Goal: Navigation & Orientation: Find specific page/section

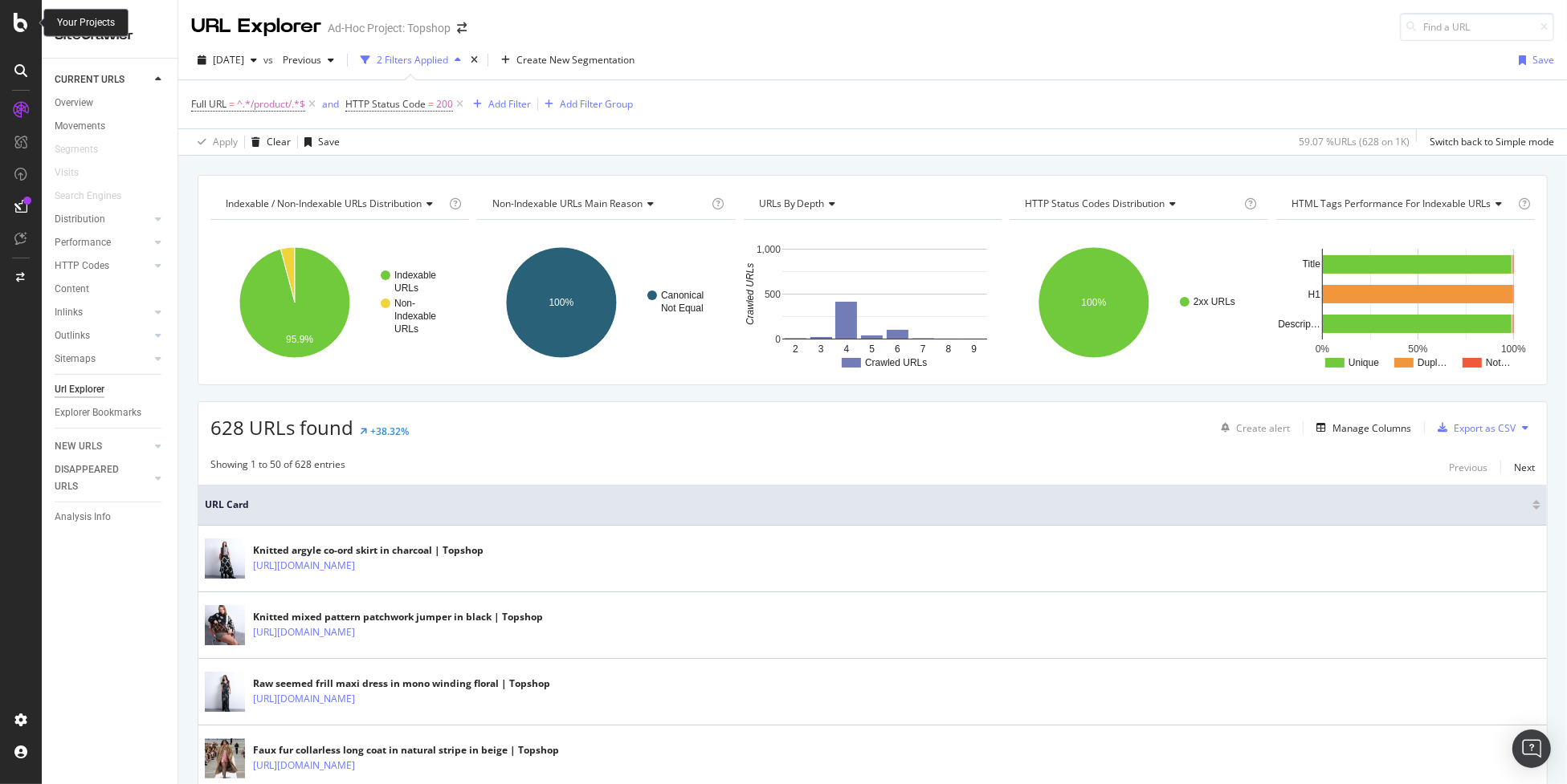
click at [23, 27] on icon at bounding box center [20, 22] width 14 height 19
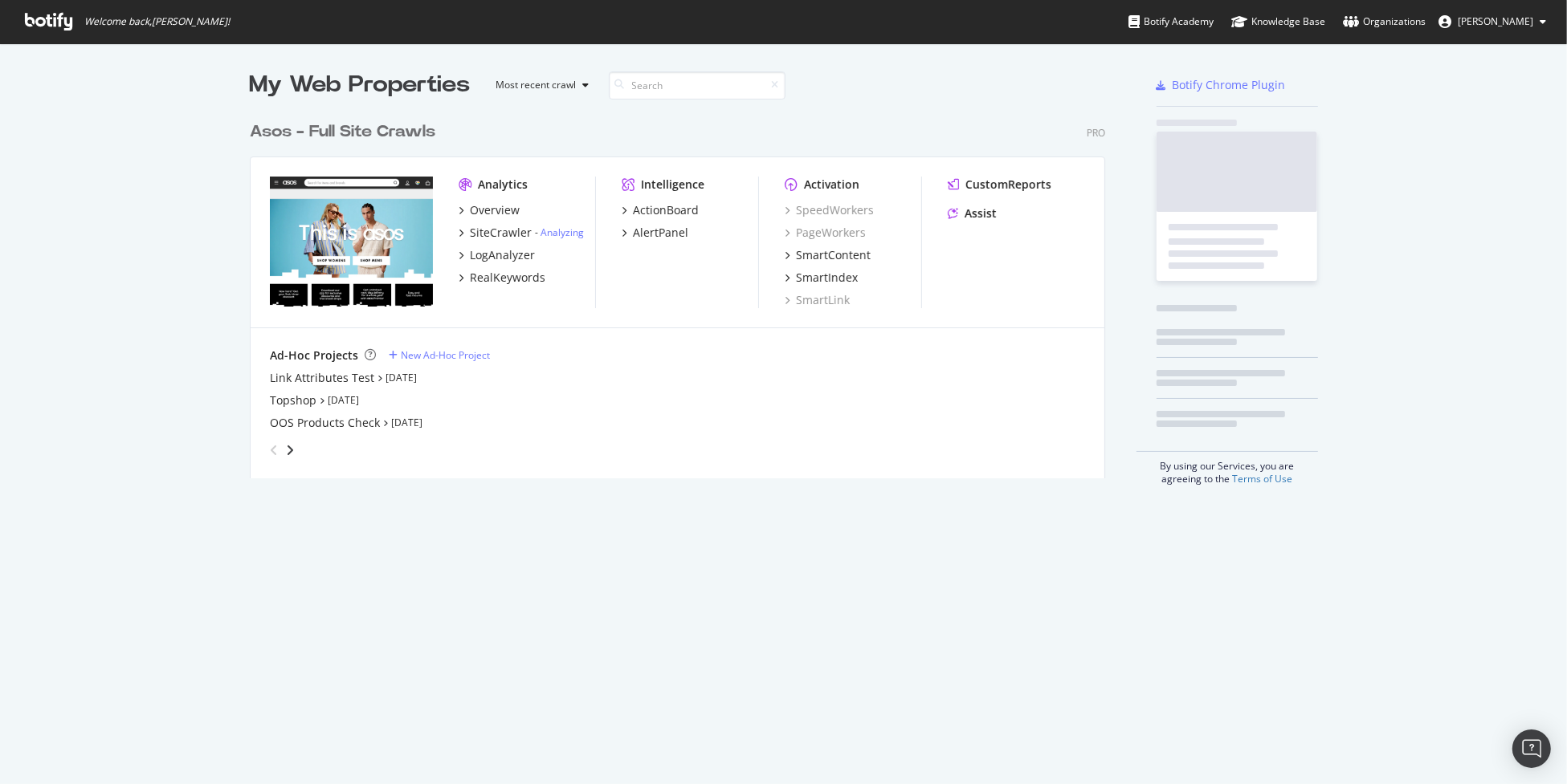
scroll to position [773, 1542]
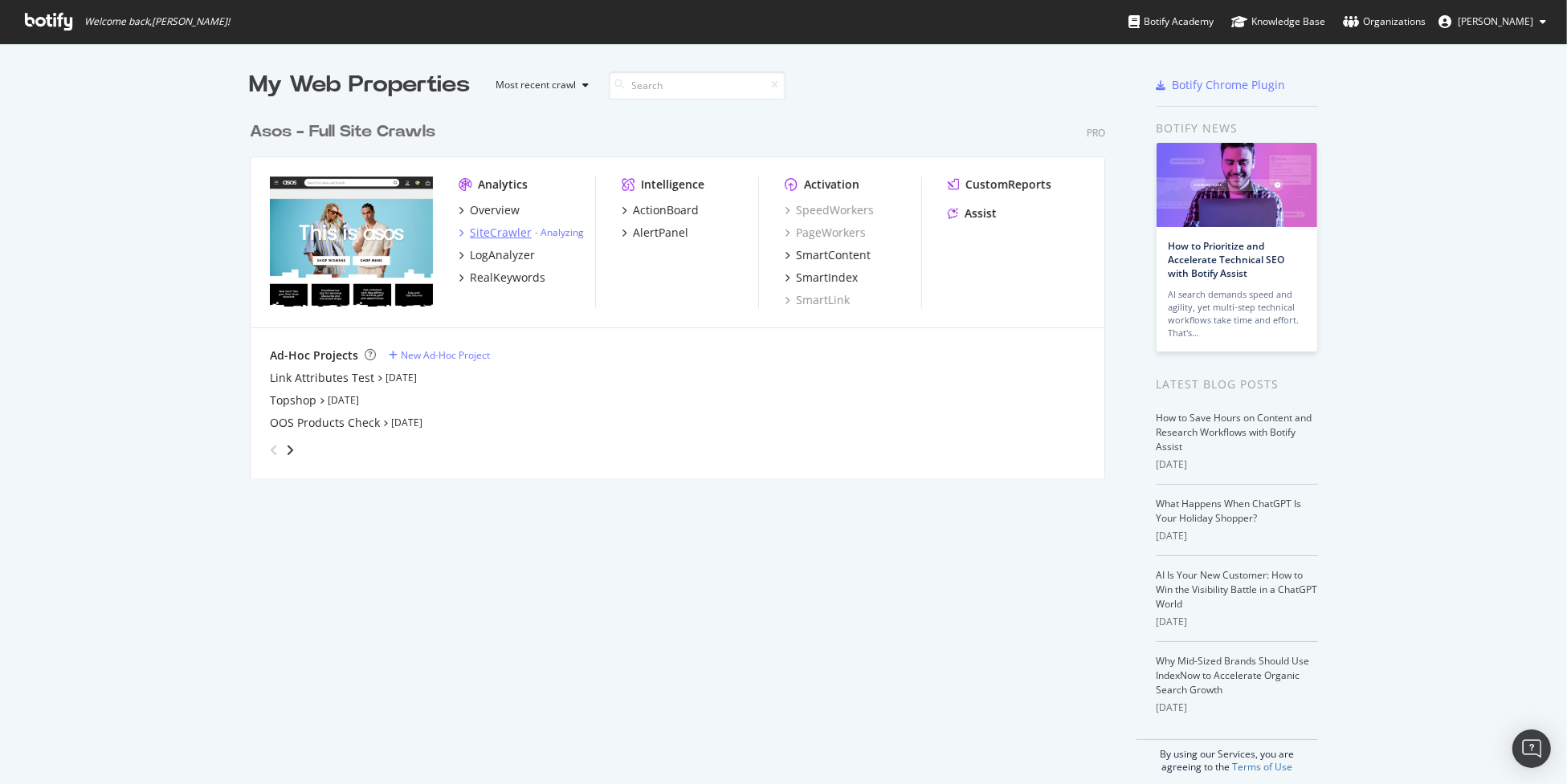
click at [514, 238] on div "SiteCrawler" at bounding box center [501, 232] width 62 height 16
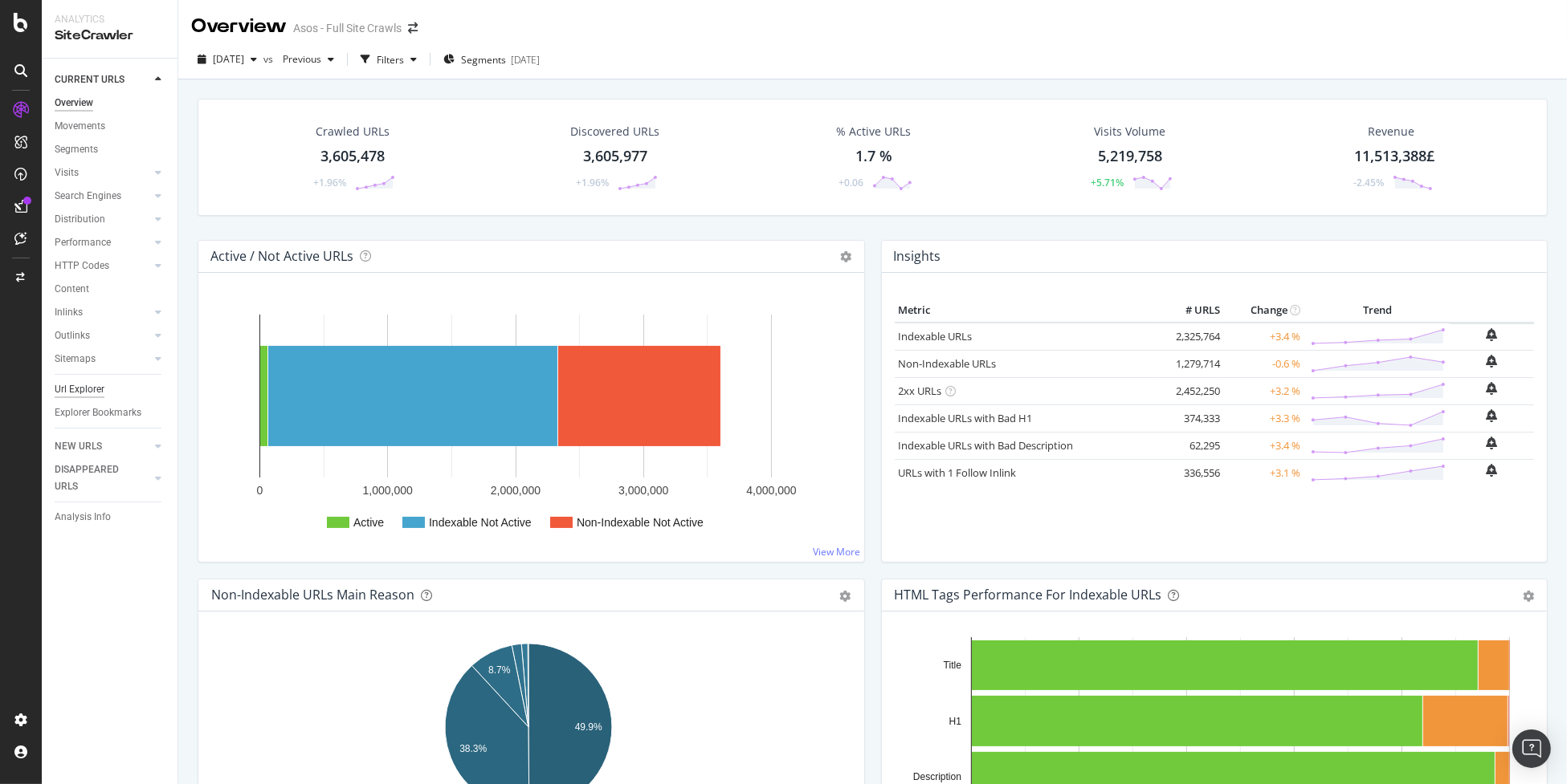
click at [75, 390] on div "Url Explorer" at bounding box center [79, 390] width 50 height 17
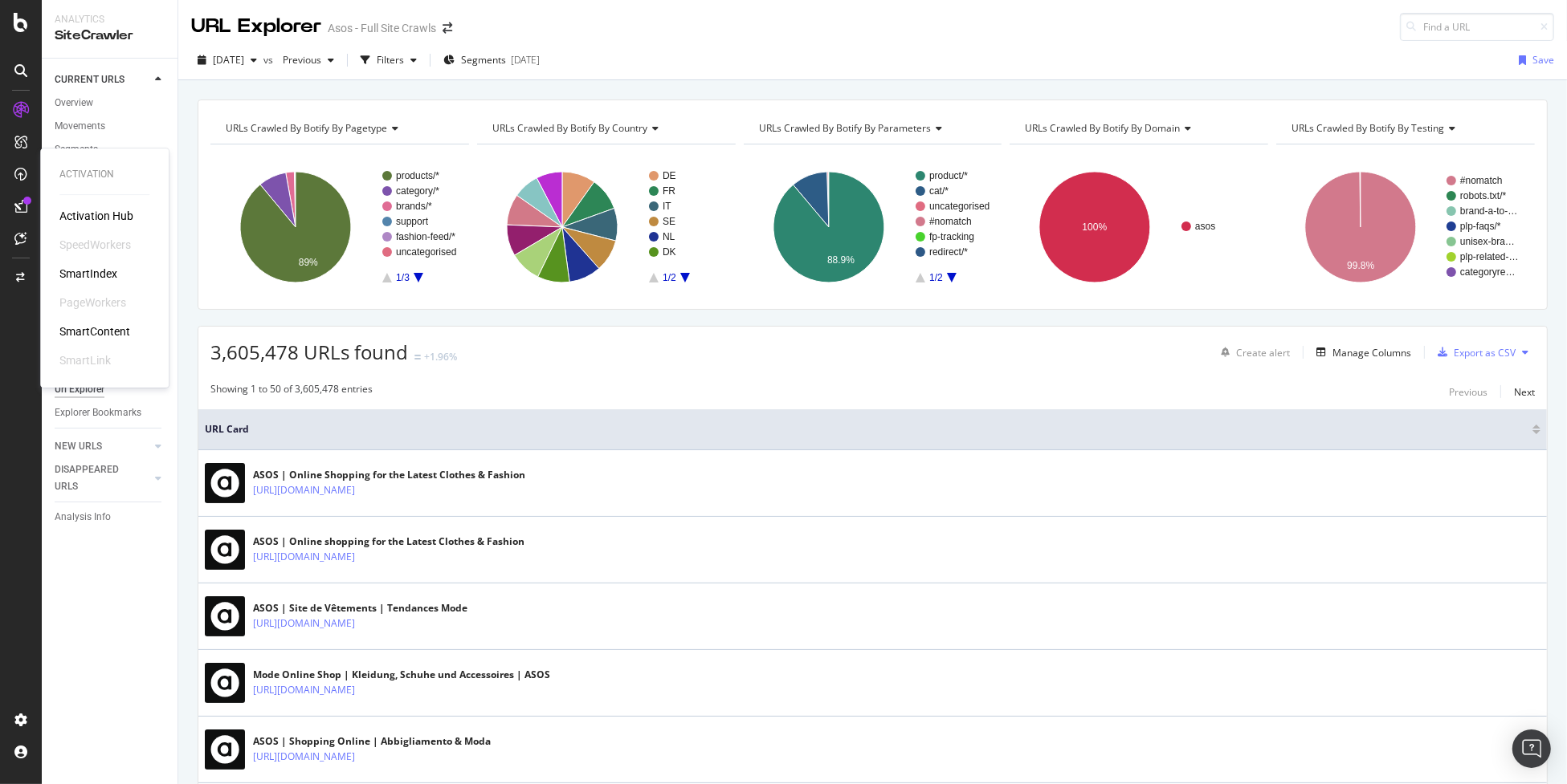
click at [109, 332] on div "SmartContent" at bounding box center [95, 331] width 71 height 16
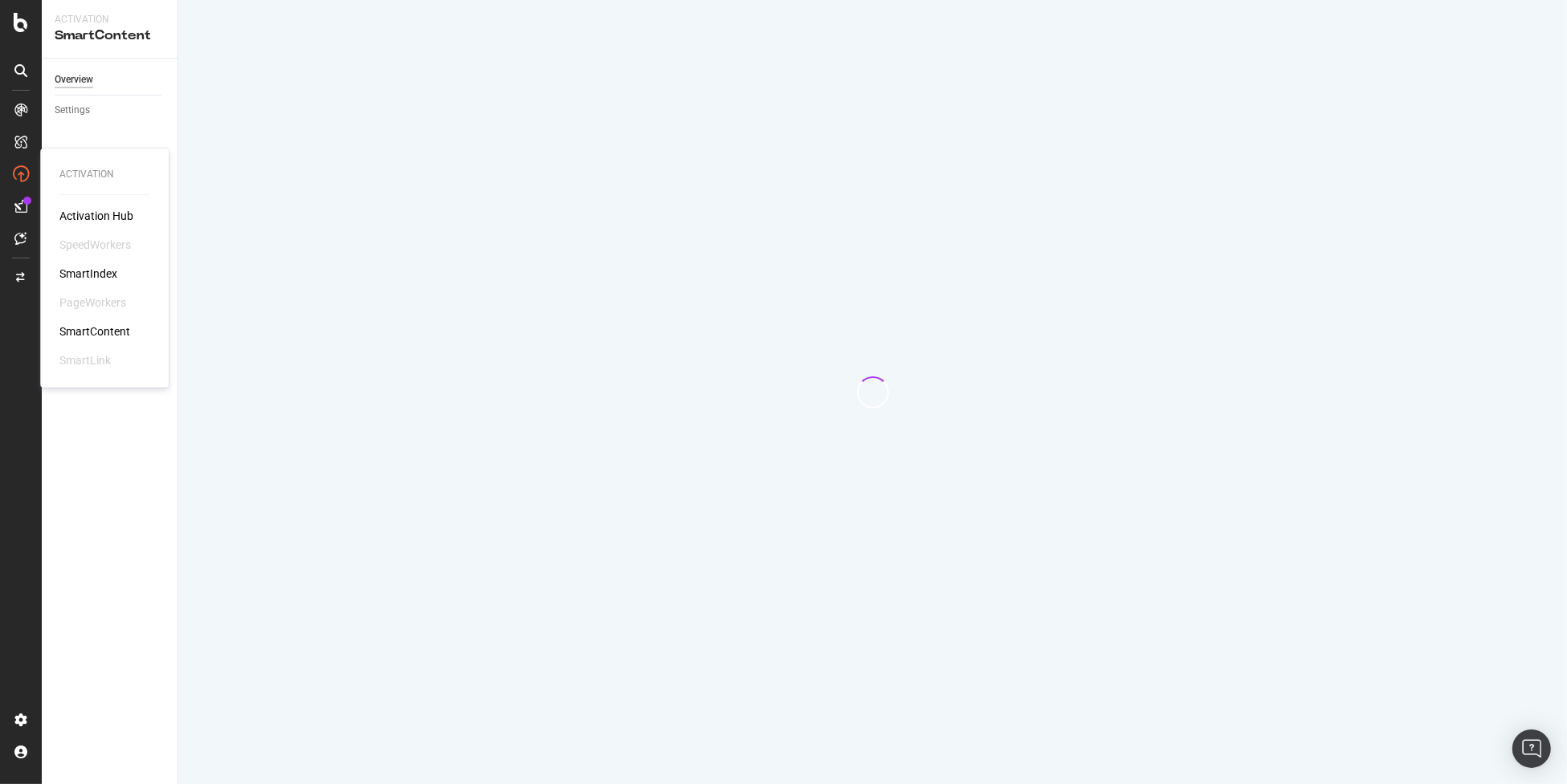
click at [89, 278] on div "SmartIndex" at bounding box center [88, 273] width 58 height 16
